Goal: Transaction & Acquisition: Subscribe to service/newsletter

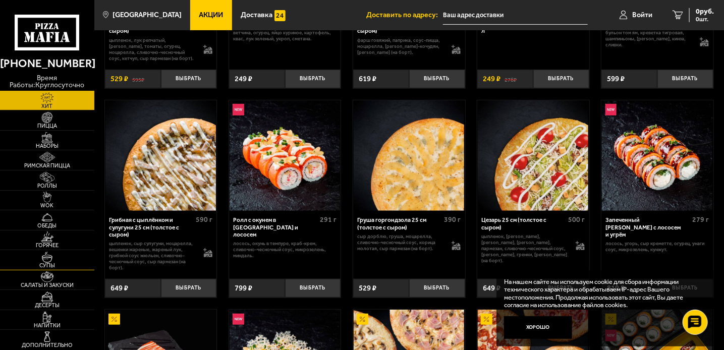
scroll to position [183, 0]
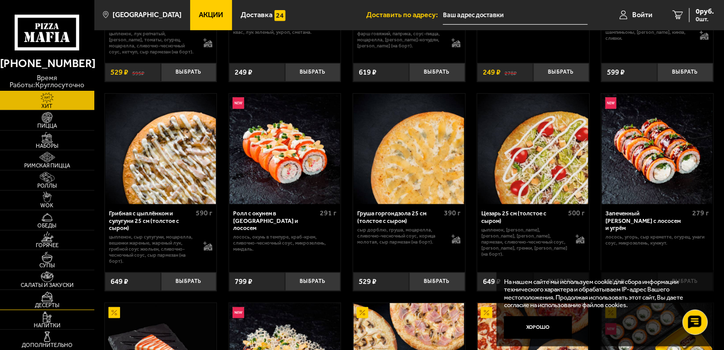
click at [46, 298] on img at bounding box center [47, 297] width 29 height 11
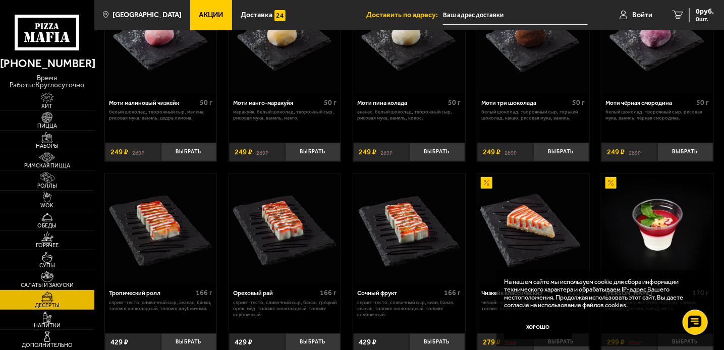
scroll to position [61, 0]
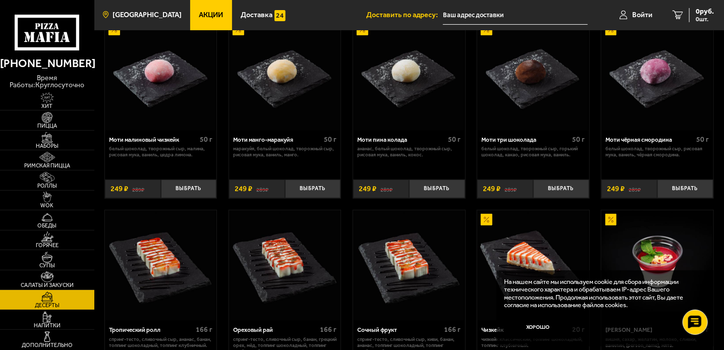
click at [137, 13] on span "[GEOGRAPHIC_DATA]" at bounding box center [146, 15] width 69 height 7
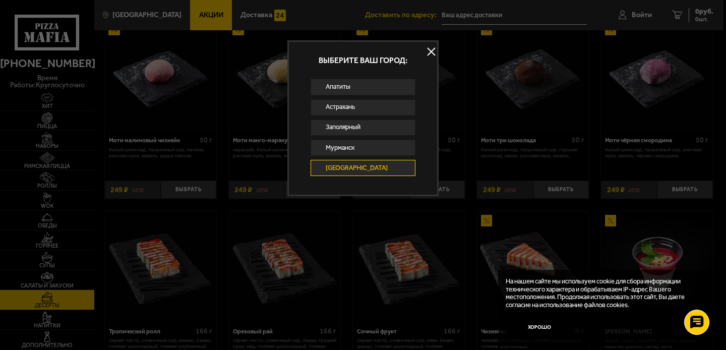
click at [432, 54] on button at bounding box center [431, 51] width 15 height 15
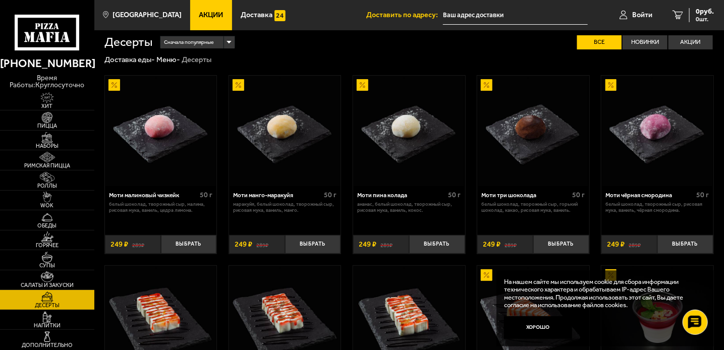
scroll to position [0, 0]
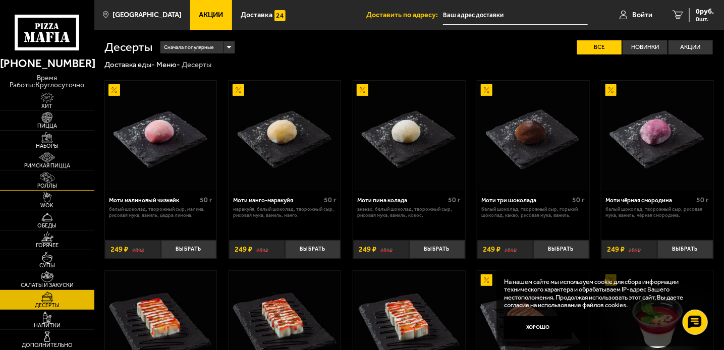
click at [45, 178] on img at bounding box center [47, 177] width 29 height 11
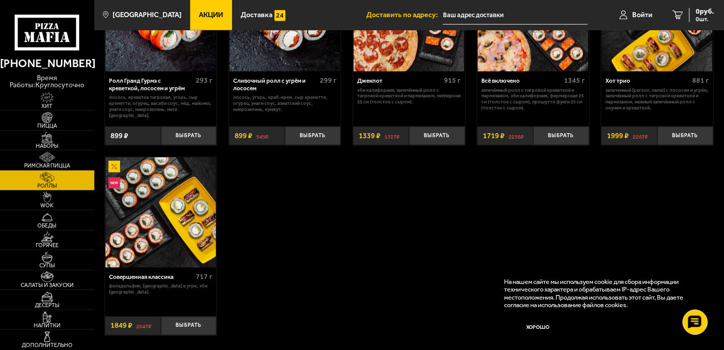
scroll to position [596, 0]
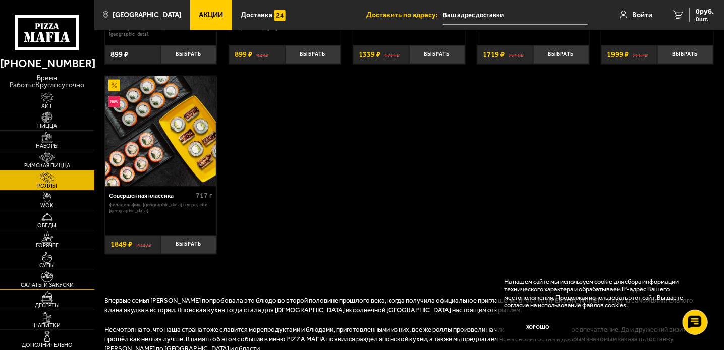
click at [45, 277] on img at bounding box center [47, 276] width 29 height 11
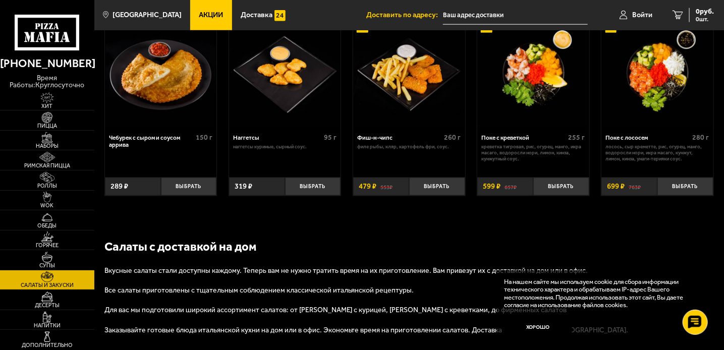
scroll to position [562, 0]
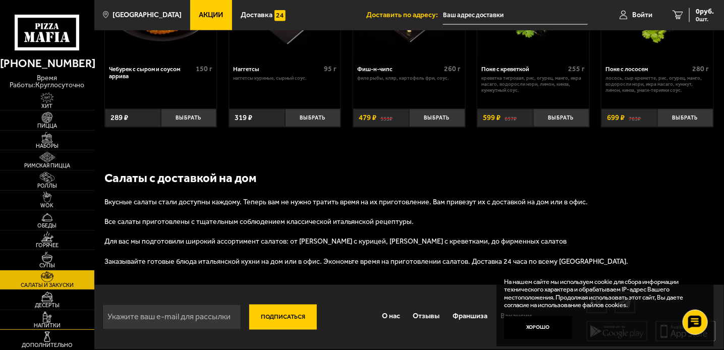
click at [42, 319] on img at bounding box center [47, 317] width 29 height 11
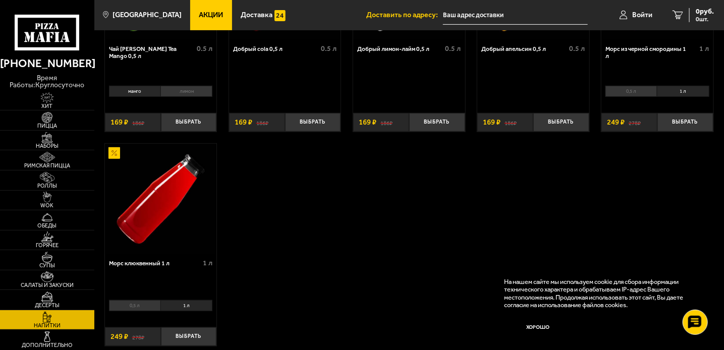
scroll to position [183, 0]
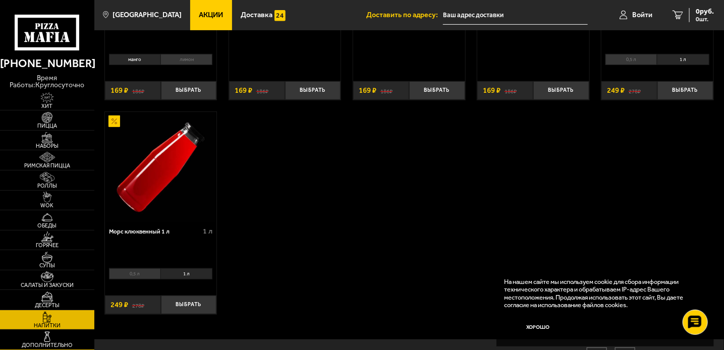
click at [47, 337] on img at bounding box center [47, 336] width 29 height 11
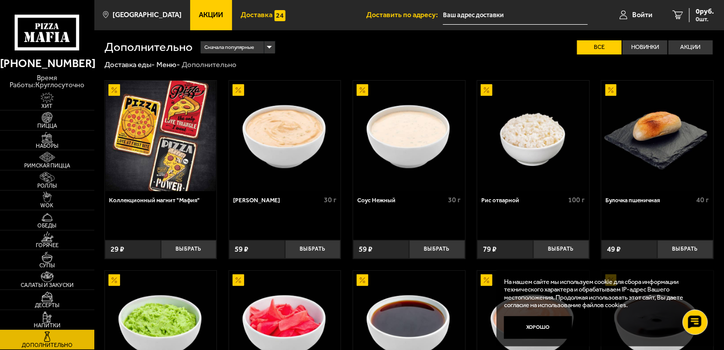
click at [247, 15] on span "Доставка" at bounding box center [257, 15] width 32 height 7
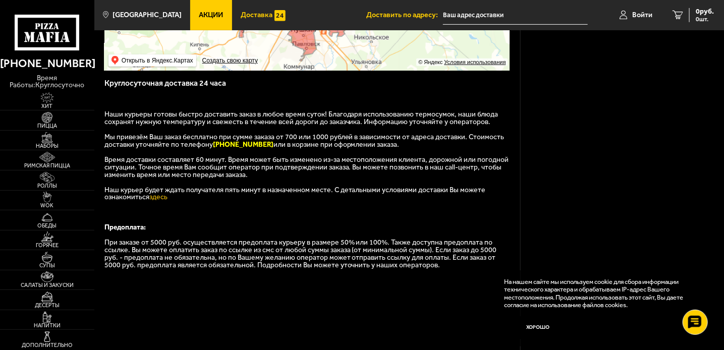
scroll to position [275, 0]
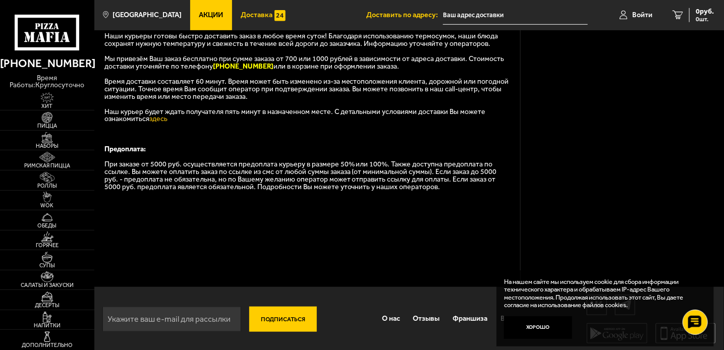
click at [109, 327] on input "email" at bounding box center [171, 319] width 139 height 25
type input "[EMAIL_ADDRESS][DOMAIN_NAME]"
click at [283, 331] on button "Подписаться" at bounding box center [283, 319] width 68 height 25
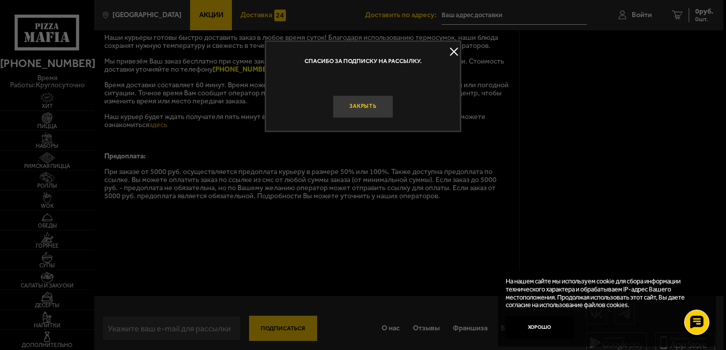
click at [367, 106] on button "Закрыть" at bounding box center [363, 106] width 61 height 23
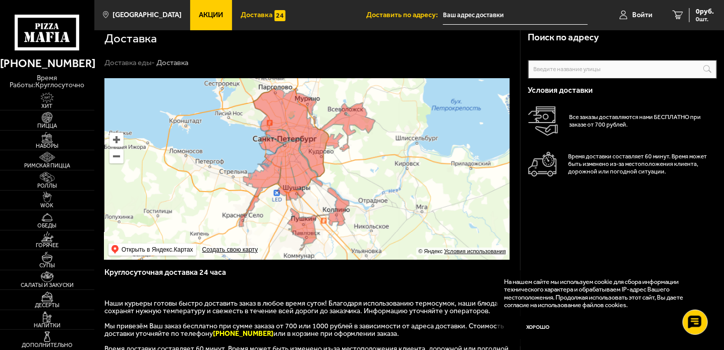
scroll to position [0, 0]
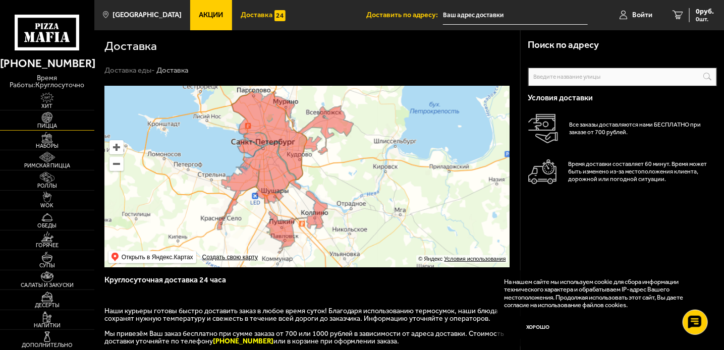
click at [48, 117] on img at bounding box center [47, 117] width 29 height 11
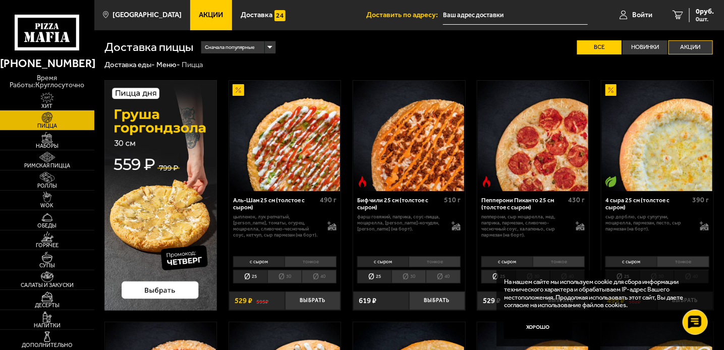
click at [689, 50] on label "Акции" at bounding box center [690, 47] width 44 height 14
click at [0, 0] on input "Акции" at bounding box center [0, 0] width 0 height 0
